Goal: Find specific page/section: Find specific page/section

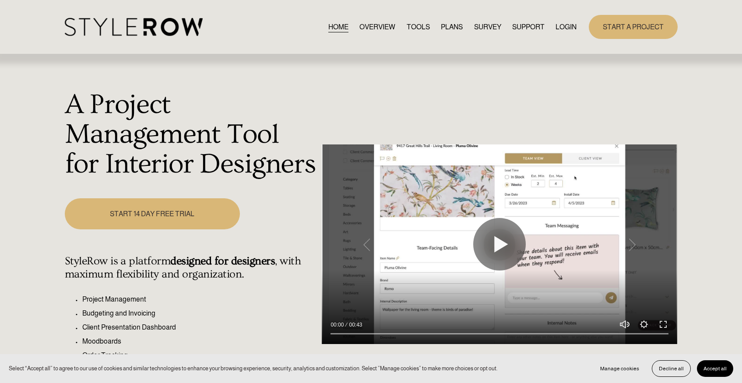
click at [563, 25] on link "LOGIN" at bounding box center [566, 27] width 21 height 12
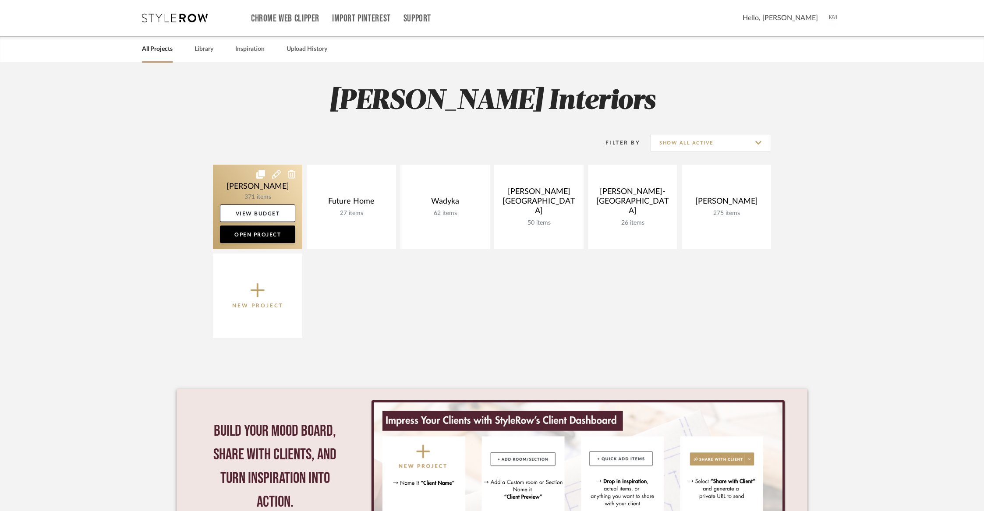
click at [270, 191] on link at bounding box center [257, 207] width 89 height 85
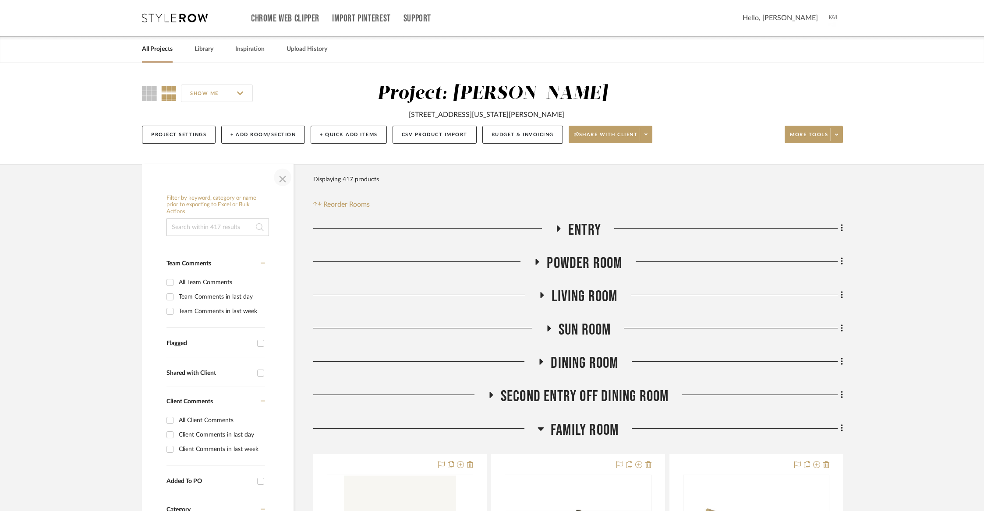
click at [280, 179] on span "button" at bounding box center [282, 177] width 21 height 21
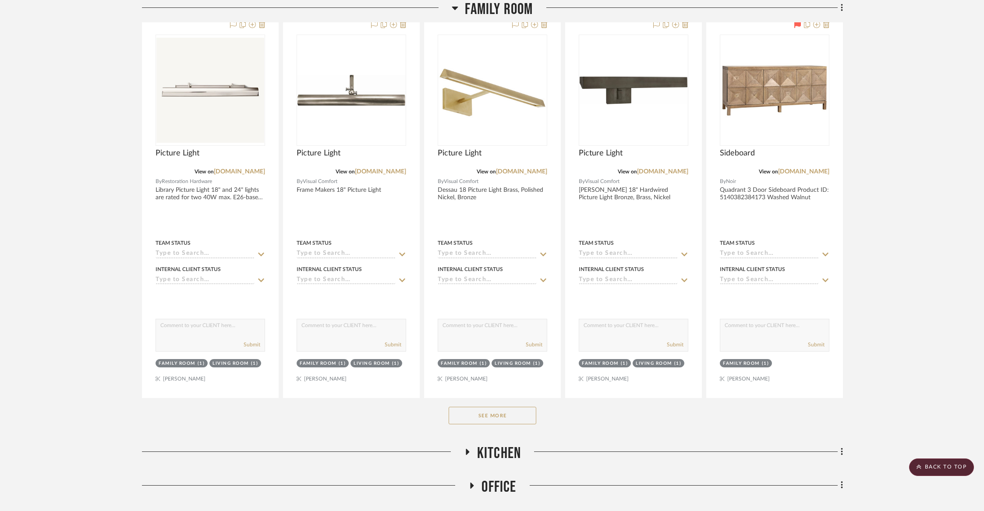
scroll to position [469, 0]
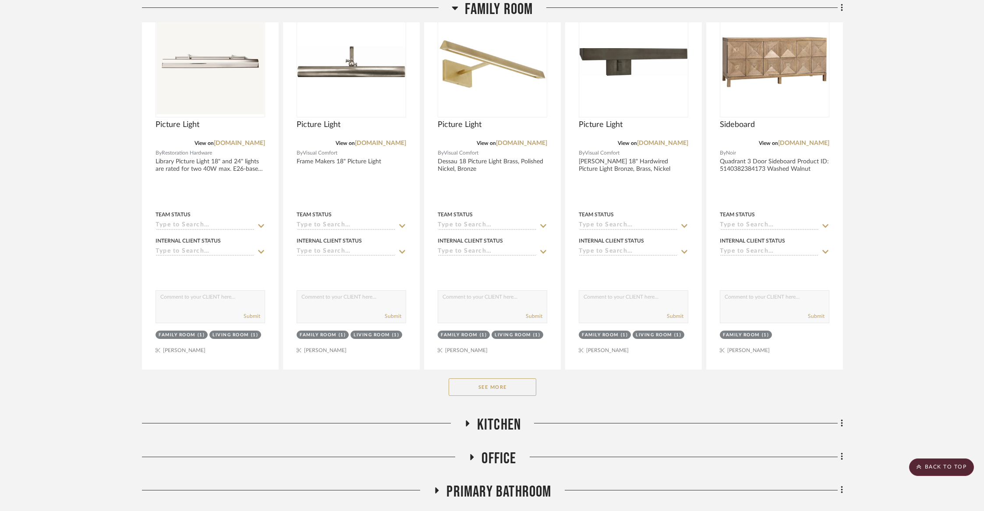
click at [493, 384] on button "See More" at bounding box center [493, 387] width 88 height 18
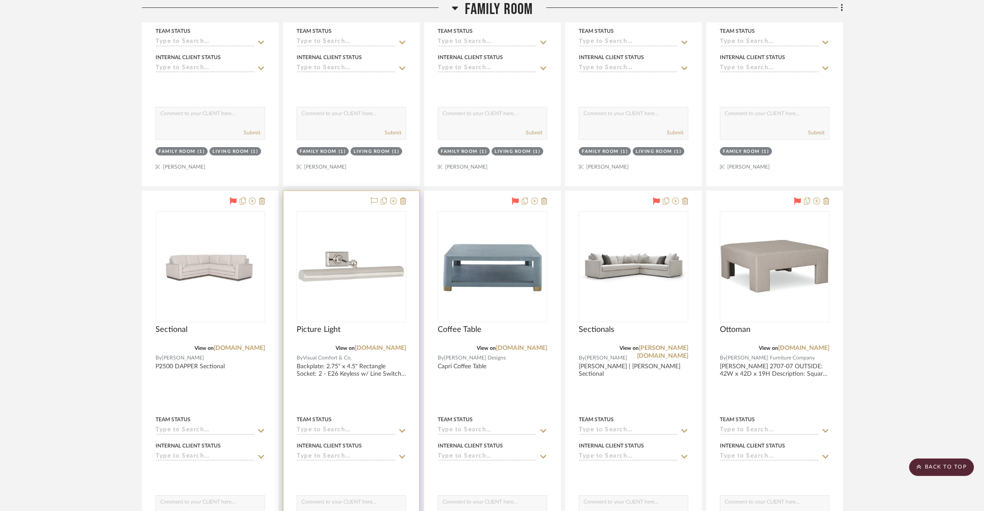
scroll to position [614, 0]
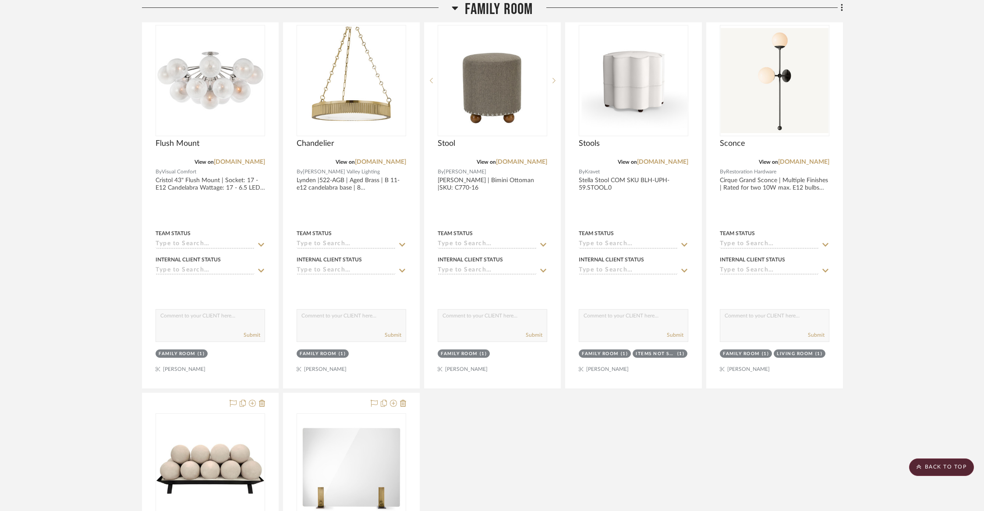
scroll to position [1620, 0]
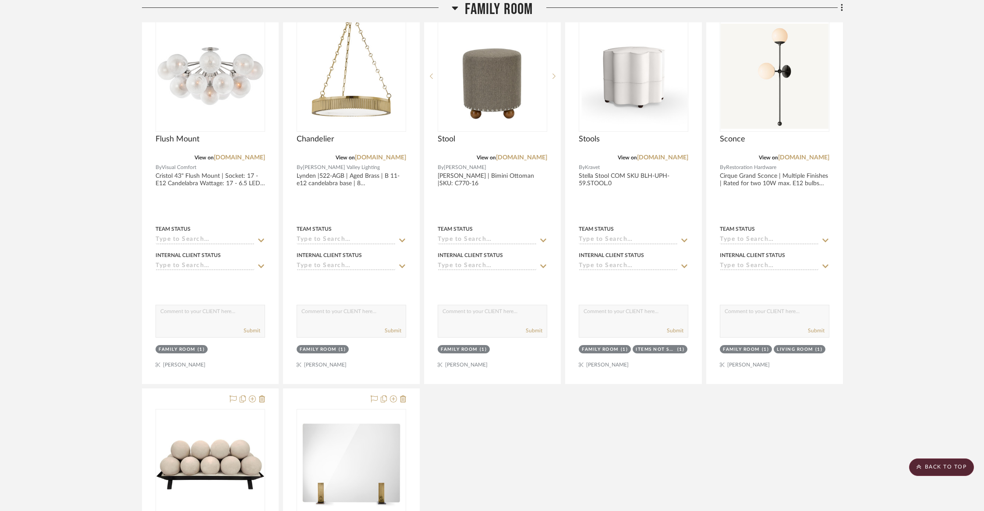
drag, startPoint x: 340, startPoint y: 406, endPoint x: 394, endPoint y: 3, distance: 406.5
